Goal: Communication & Community: Answer question/provide support

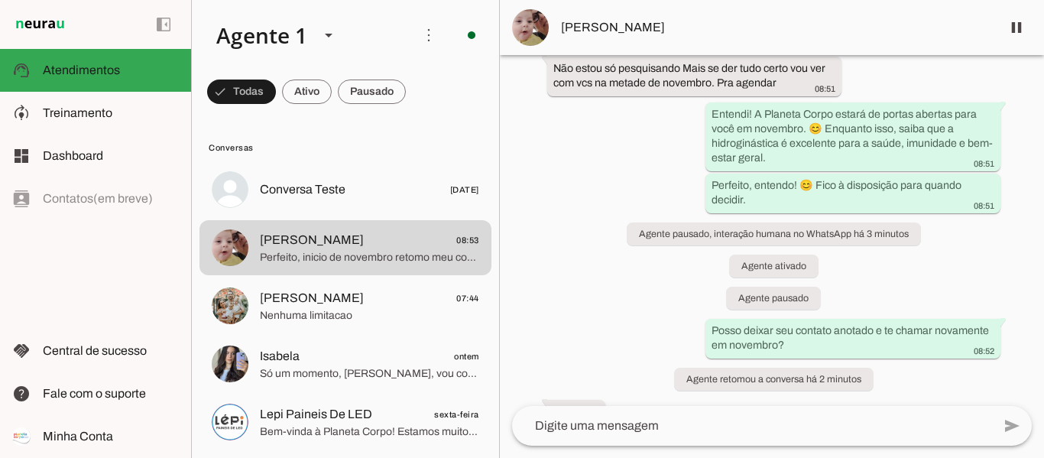
scroll to position [1170, 0]
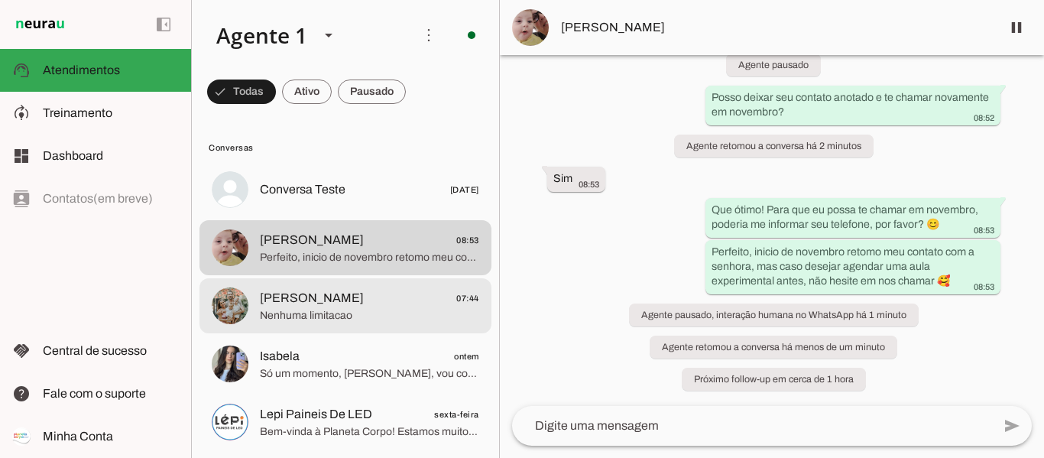
click at [297, 310] on span "Nenhuma limitacao" at bounding box center [369, 315] width 219 height 15
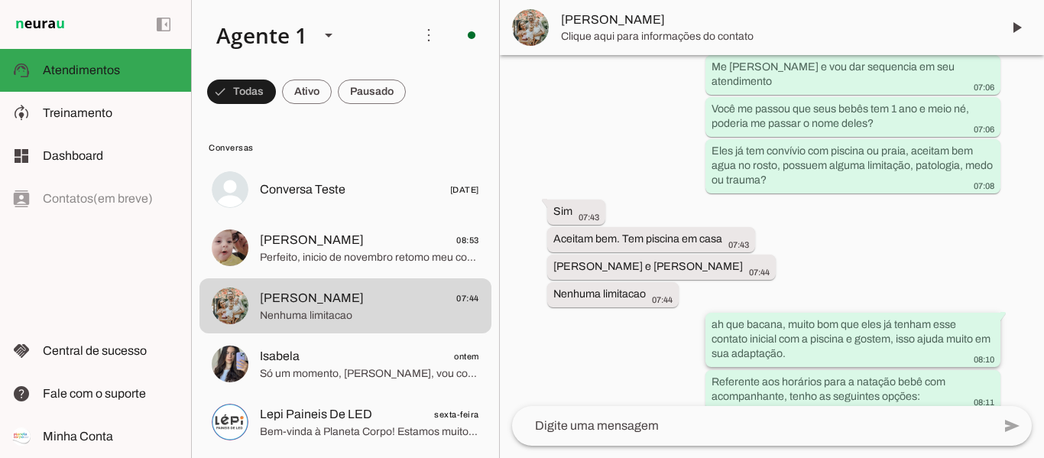
scroll to position [839, 0]
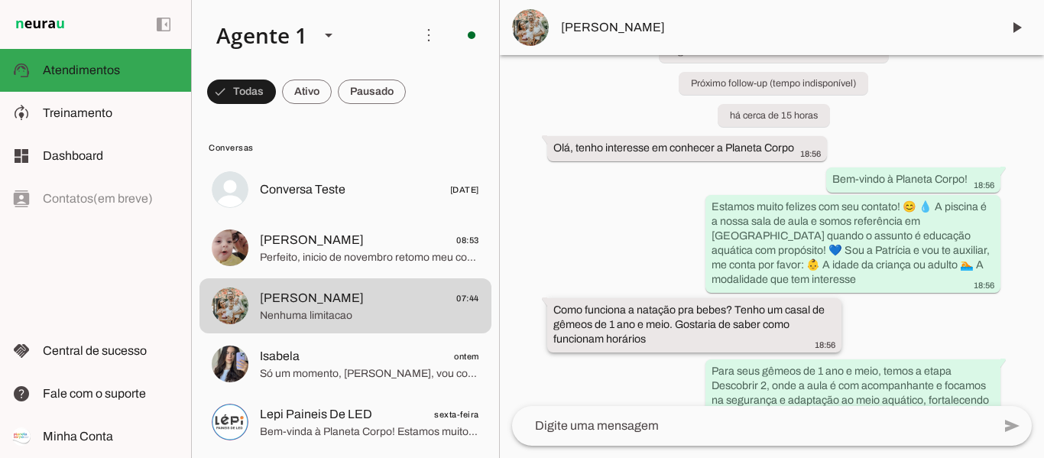
scroll to position [199, 0]
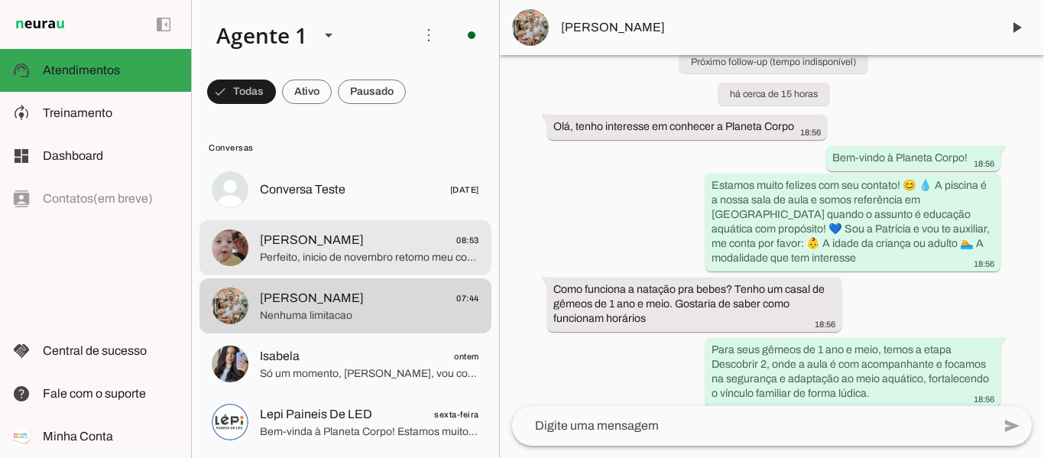
click at [354, 252] on span "Perfeito, inicio de novembro retomo meu contato com a senhora, mas caso desejar…" at bounding box center [369, 257] width 219 height 15
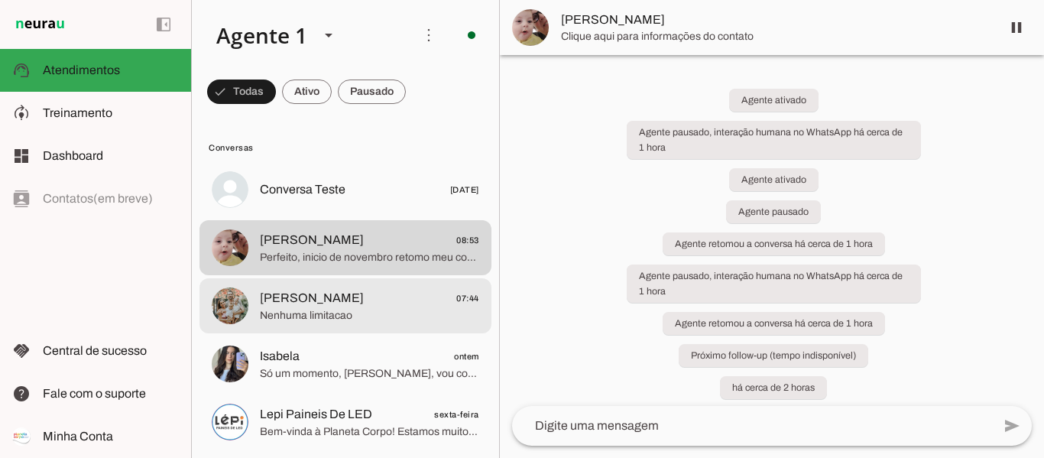
click at [350, 304] on span "[PERSON_NAME]" at bounding box center [312, 298] width 104 height 18
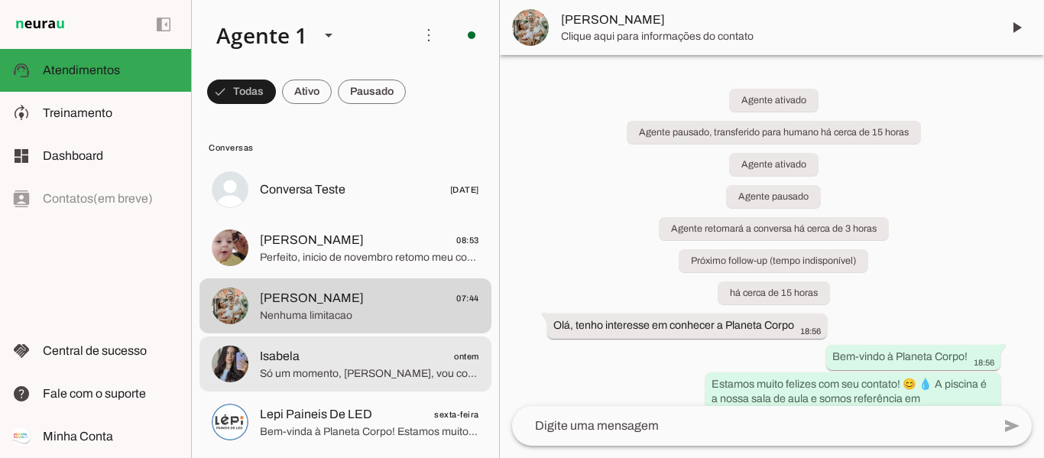
click at [337, 365] on span "Isabela ontem" at bounding box center [369, 356] width 219 height 19
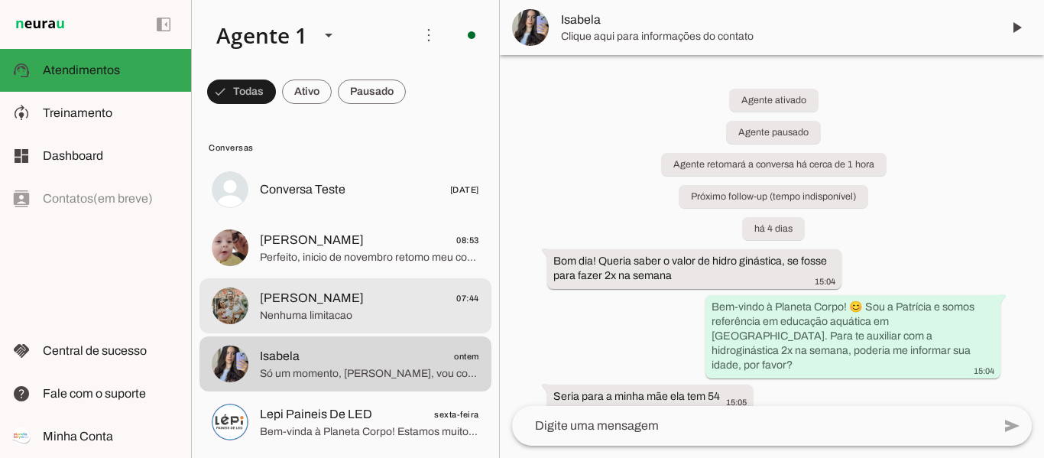
click at [344, 314] on span "Nenhuma limitacao" at bounding box center [369, 315] width 219 height 15
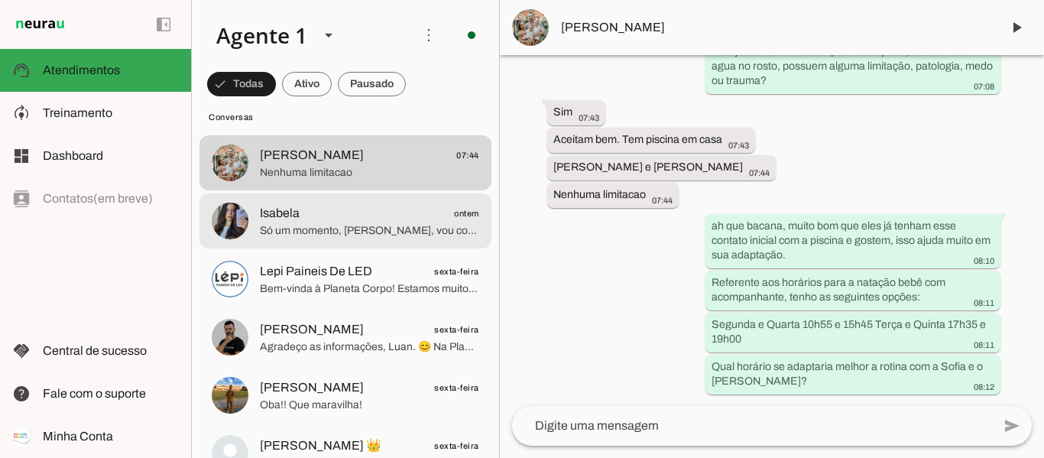
scroll to position [153, 0]
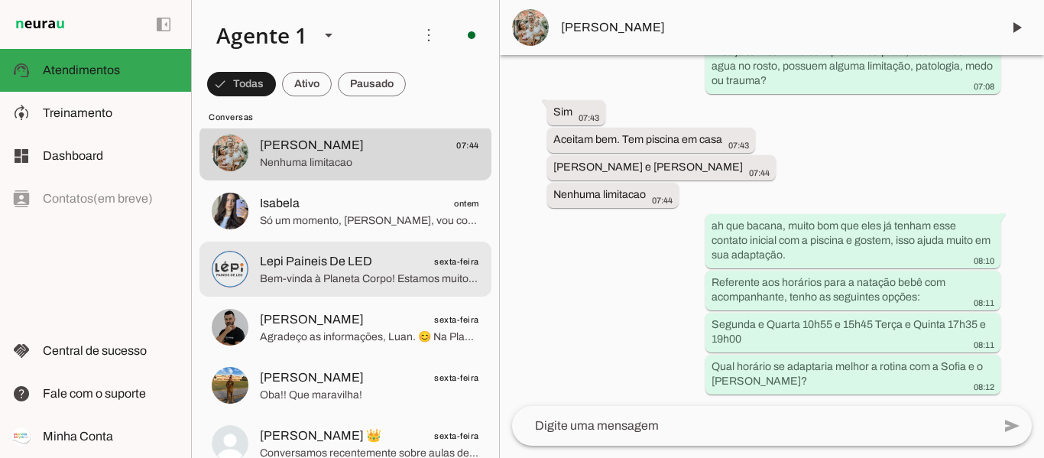
click at [320, 262] on span "Lepi Paineis De LED" at bounding box center [316, 261] width 112 height 18
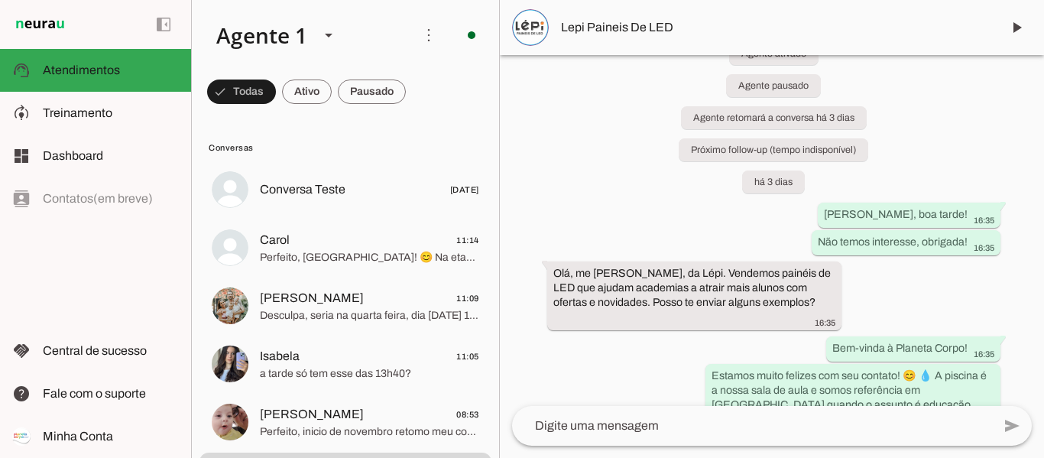
scroll to position [220, 0]
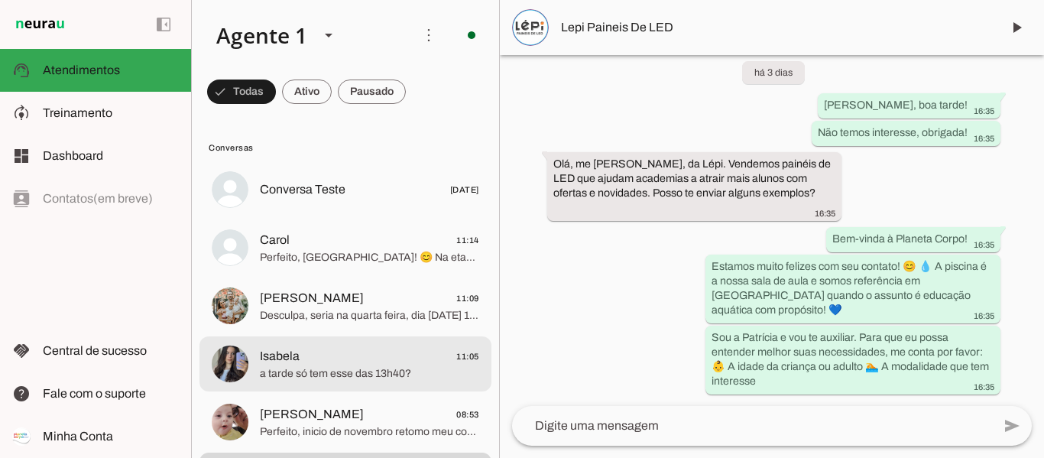
click at [302, 369] on span "a tarde só tem esse das 13h40?" at bounding box center [369, 373] width 219 height 15
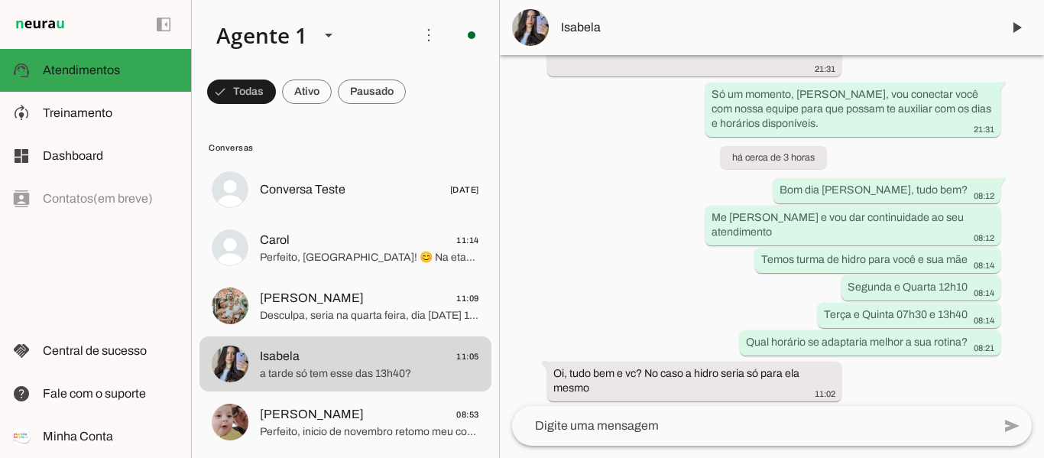
scroll to position [2010, 0]
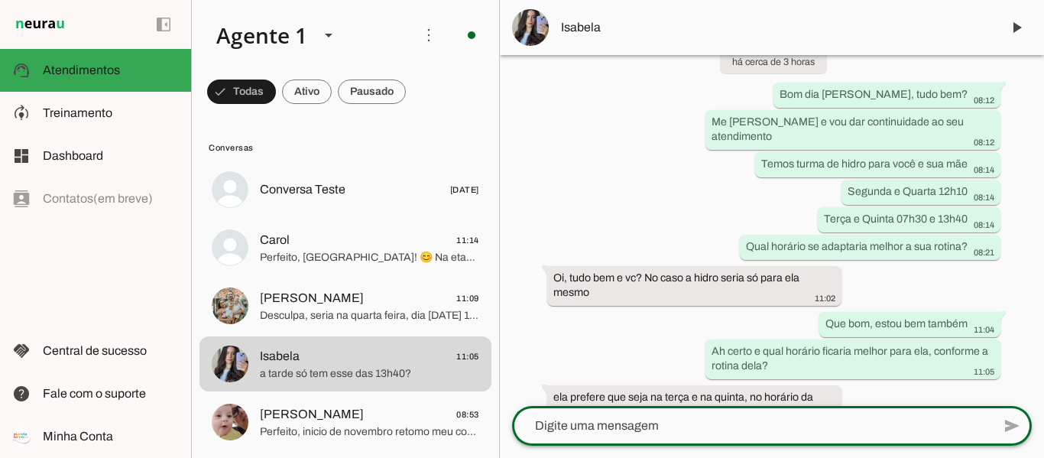
click at [687, 418] on textarea at bounding box center [752, 426] width 480 height 18
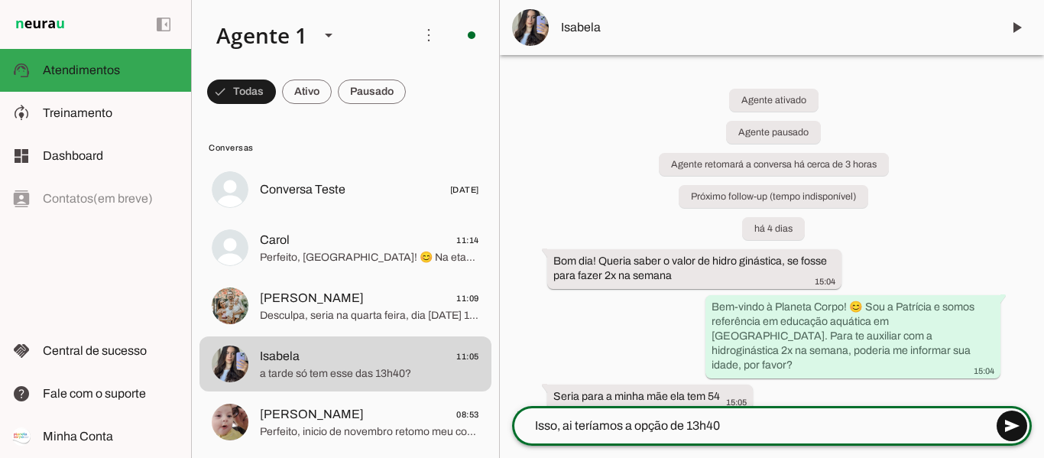
type textarea "Isso, ai teríamos a opção de 13h40"
type md-outlined-text-field "Isso, ai teríamos a opção de 13h40"
click at [1017, 427] on span at bounding box center [1012, 426] width 37 height 37
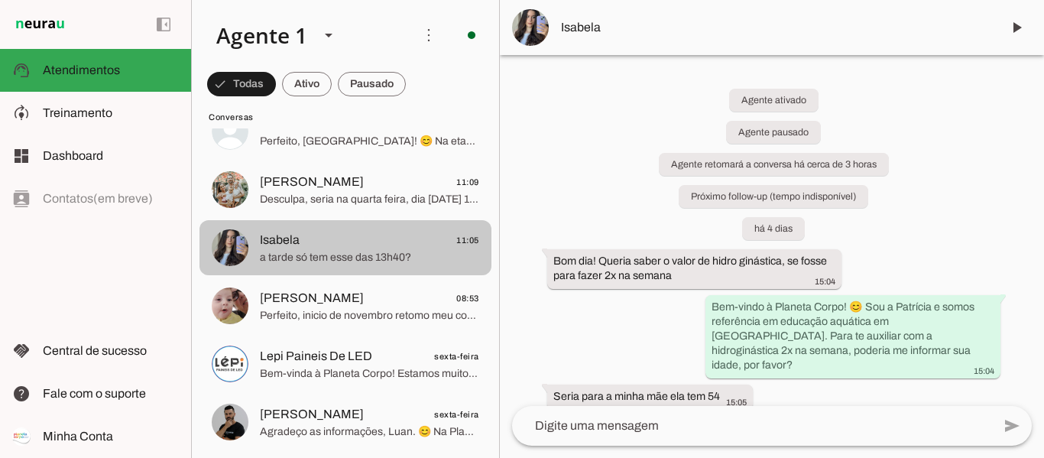
scroll to position [153, 0]
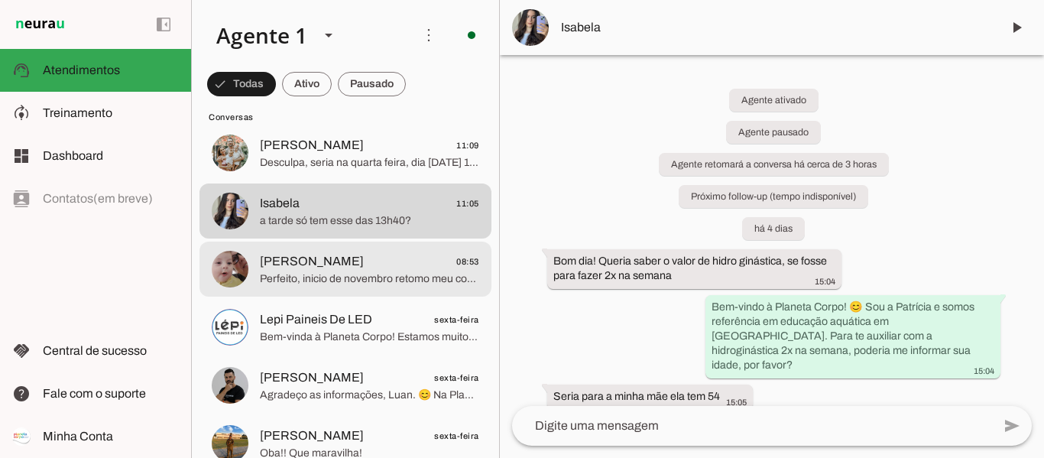
click at [343, 268] on span "[PERSON_NAME]" at bounding box center [312, 261] width 104 height 18
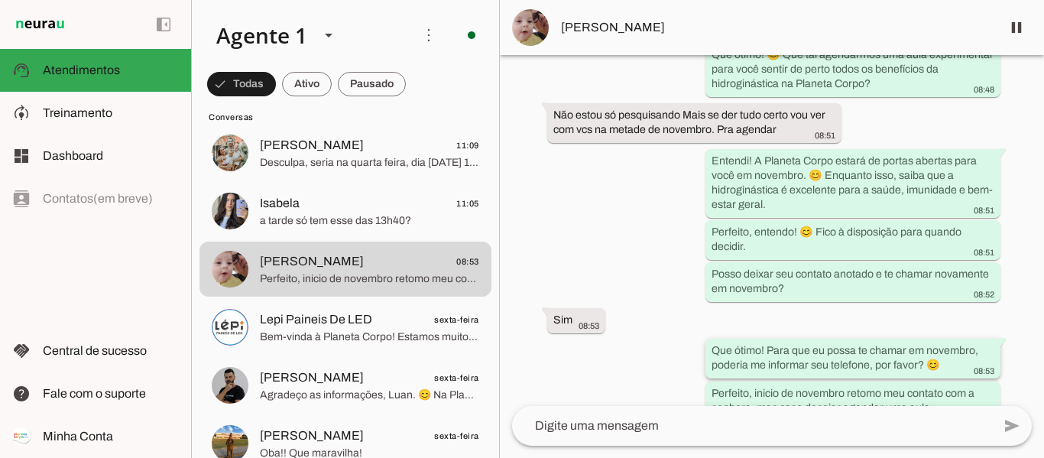
scroll to position [1171, 0]
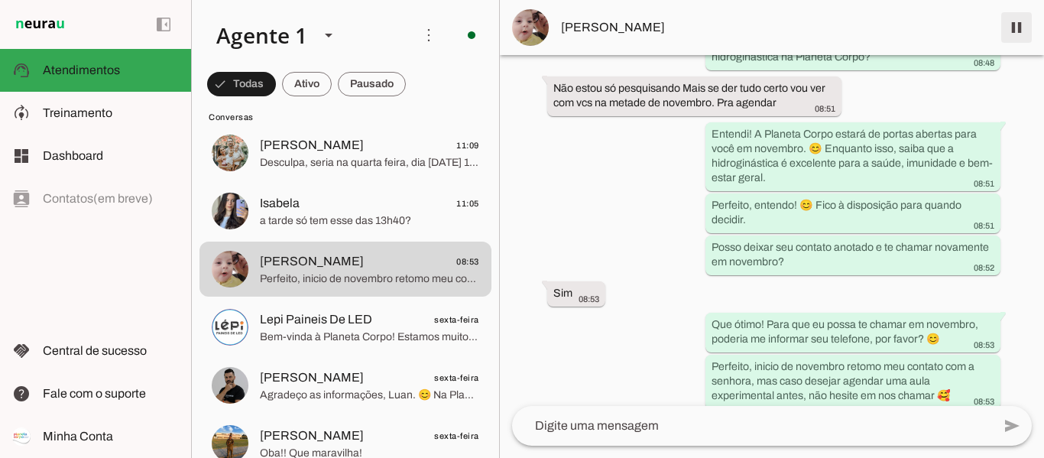
click at [1015, 23] on span at bounding box center [1017, 27] width 37 height 37
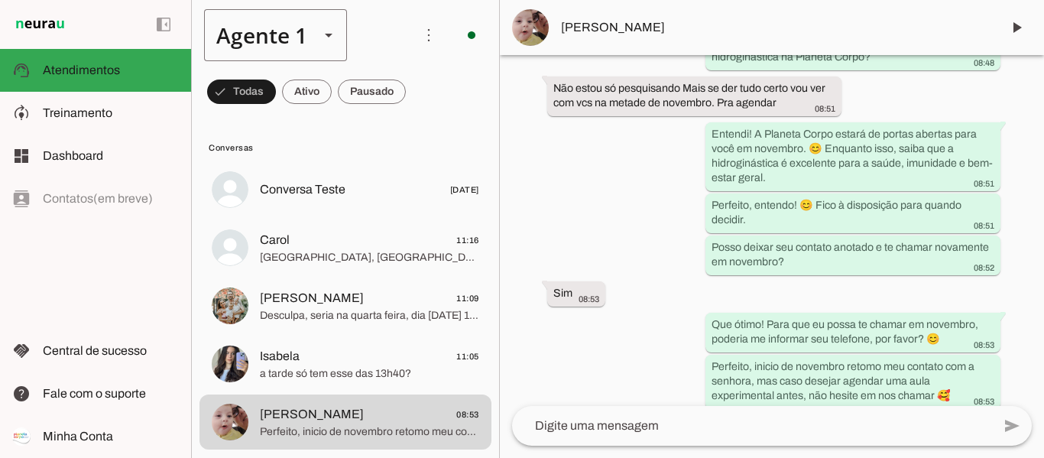
scroll to position [0, 0]
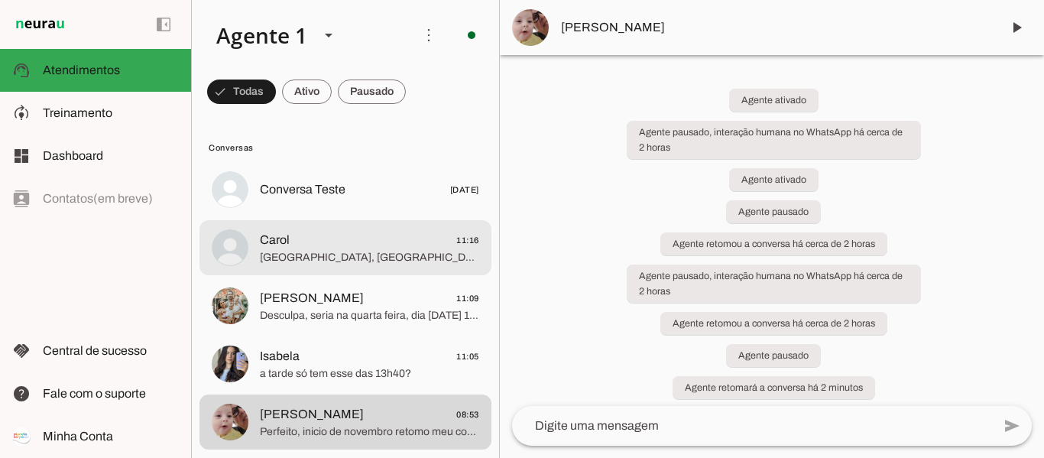
click at [320, 242] on span "Carol 11:16" at bounding box center [369, 240] width 219 height 19
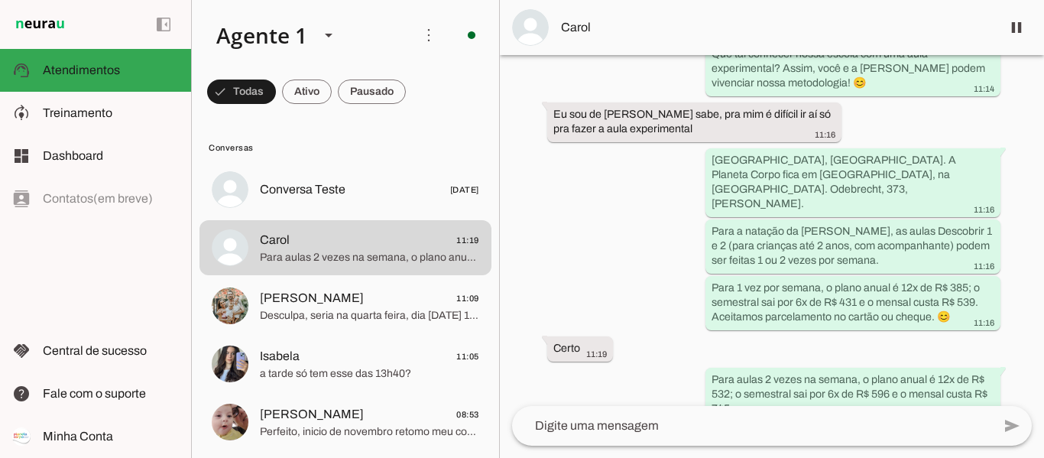
scroll to position [804, 0]
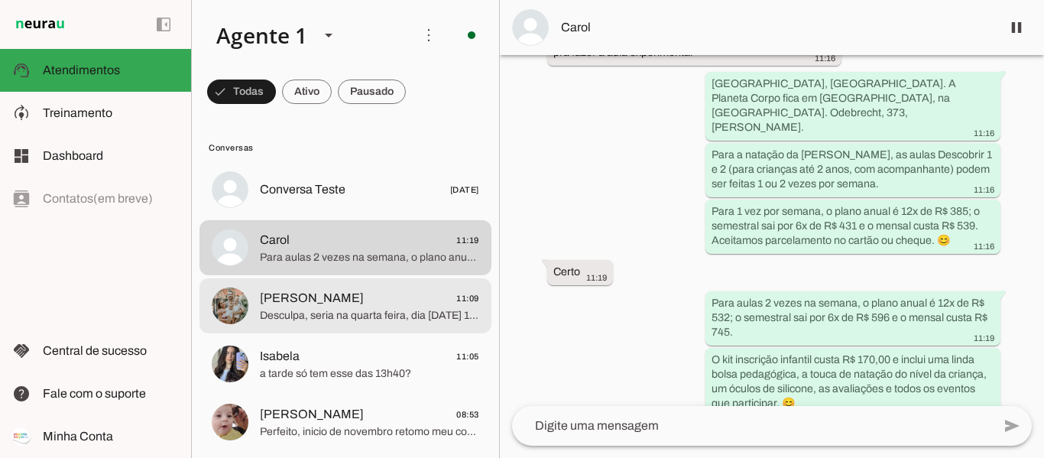
click at [344, 313] on span "Desculpa, seria na quarta feira, dia [DATE] 15h45" at bounding box center [369, 315] width 219 height 15
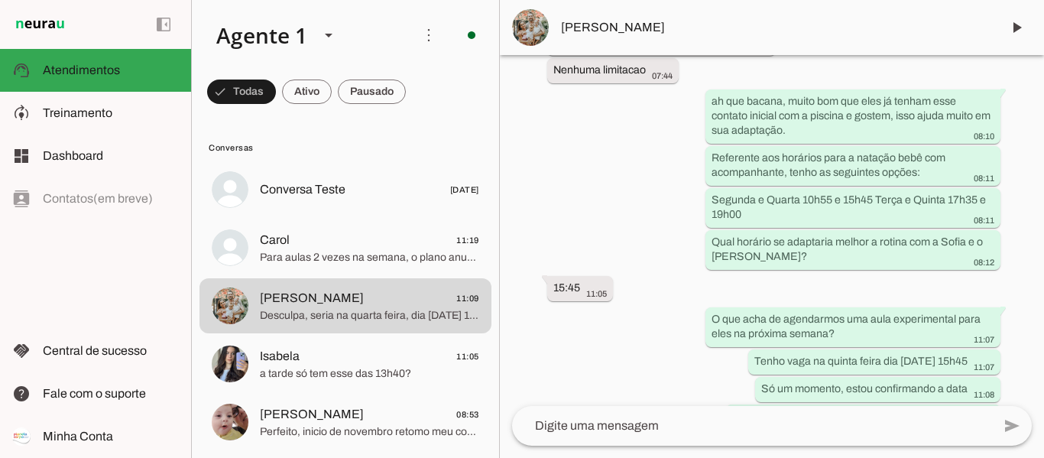
scroll to position [999, 0]
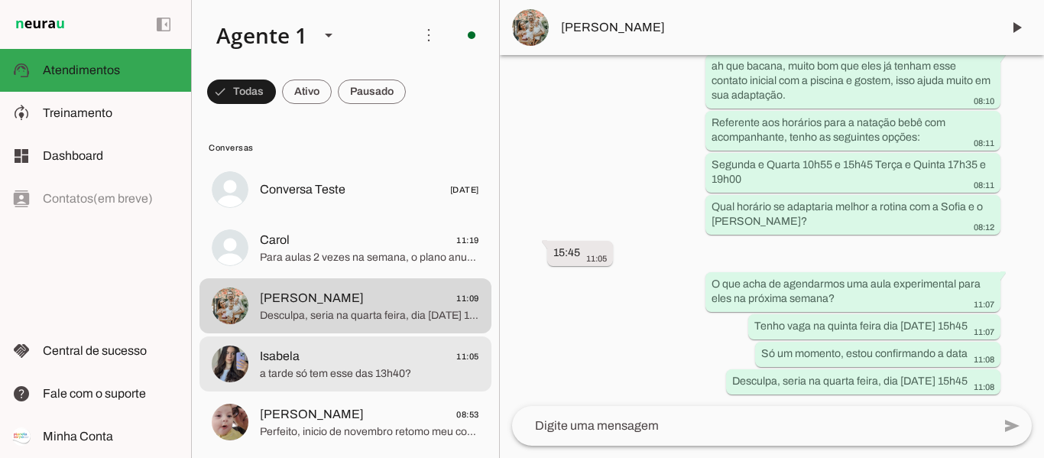
click at [351, 362] on span "Isabela 11:05" at bounding box center [369, 356] width 219 height 19
